Goal: Task Accomplishment & Management: Manage account settings

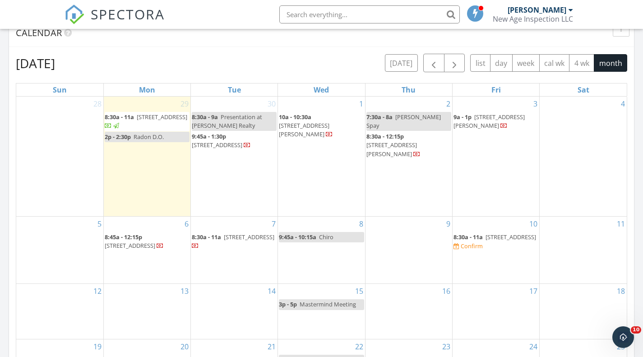
scroll to position [392, 0]
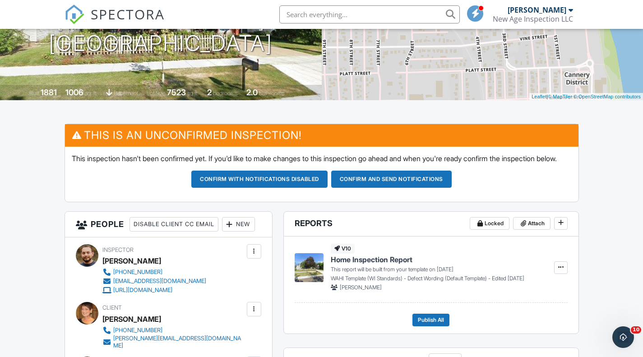
scroll to position [140, 0]
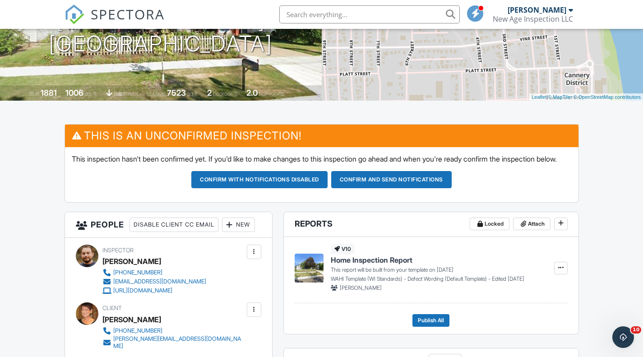
click at [395, 188] on button "Confirm and send notifications" at bounding box center [391, 179] width 120 height 17
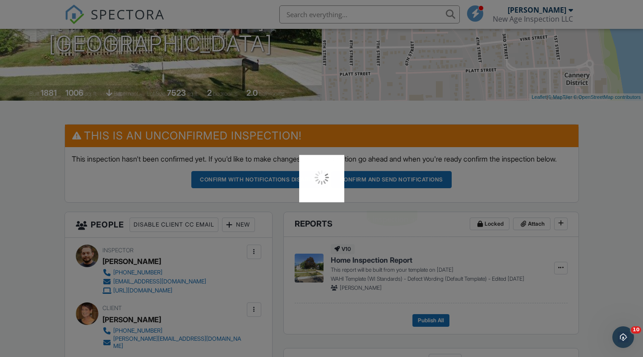
scroll to position [0, 0]
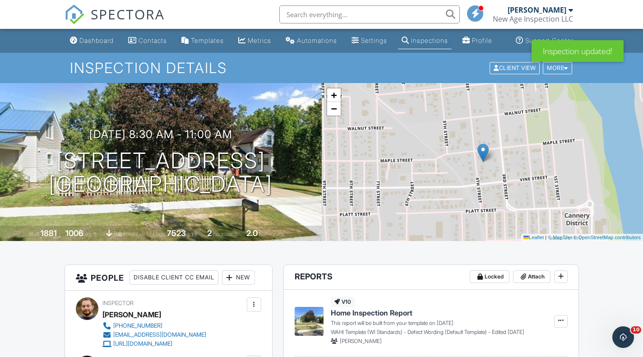
click at [75, 44] on link "Dashboard" at bounding box center [91, 40] width 51 height 17
